Goal: Transaction & Acquisition: Download file/media

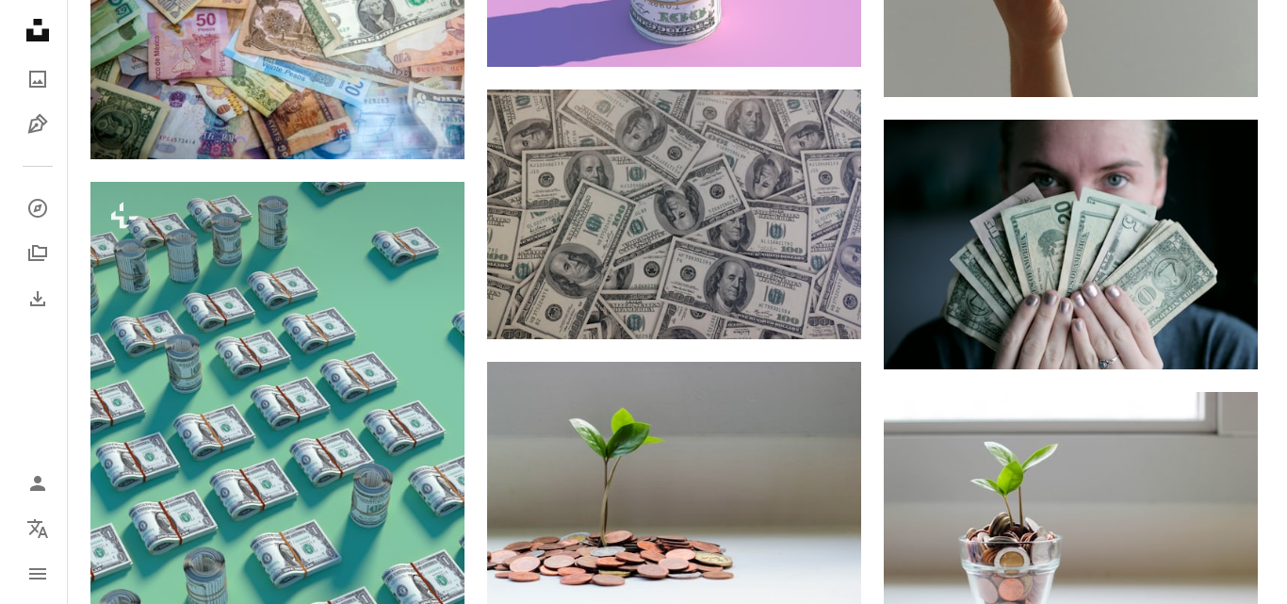
scroll to position [2862, 0]
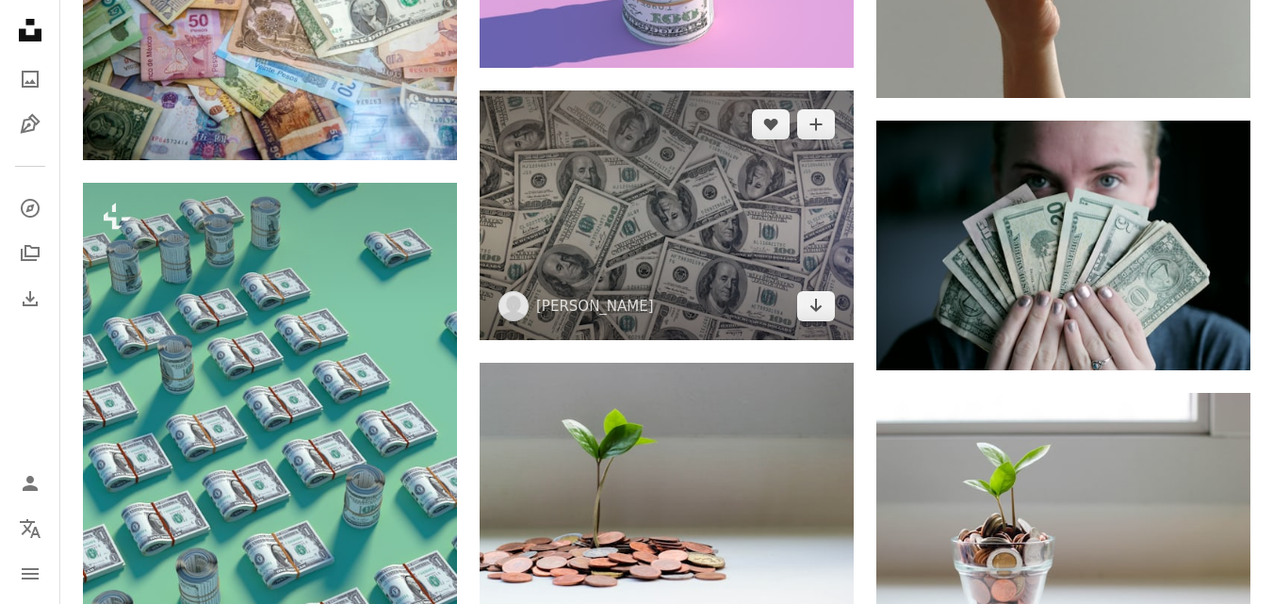
click at [789, 249] on img at bounding box center [667, 214] width 374 height 249
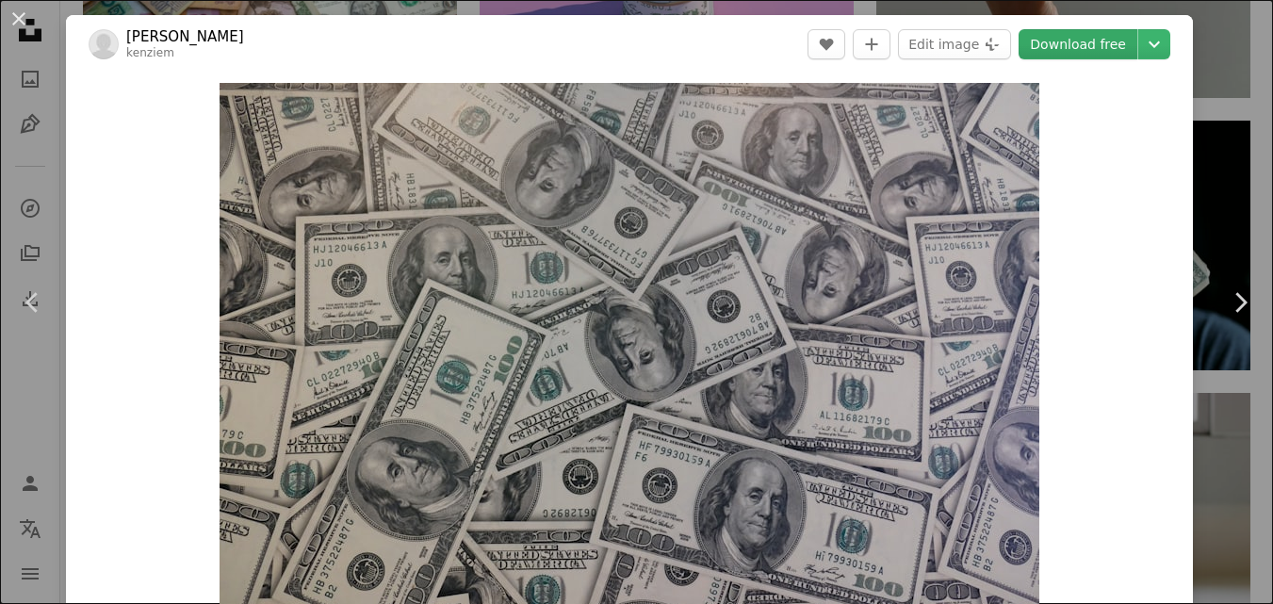
click at [1082, 41] on link "Download free" at bounding box center [1077, 44] width 119 height 30
